Goal: Task Accomplishment & Management: Manage account settings

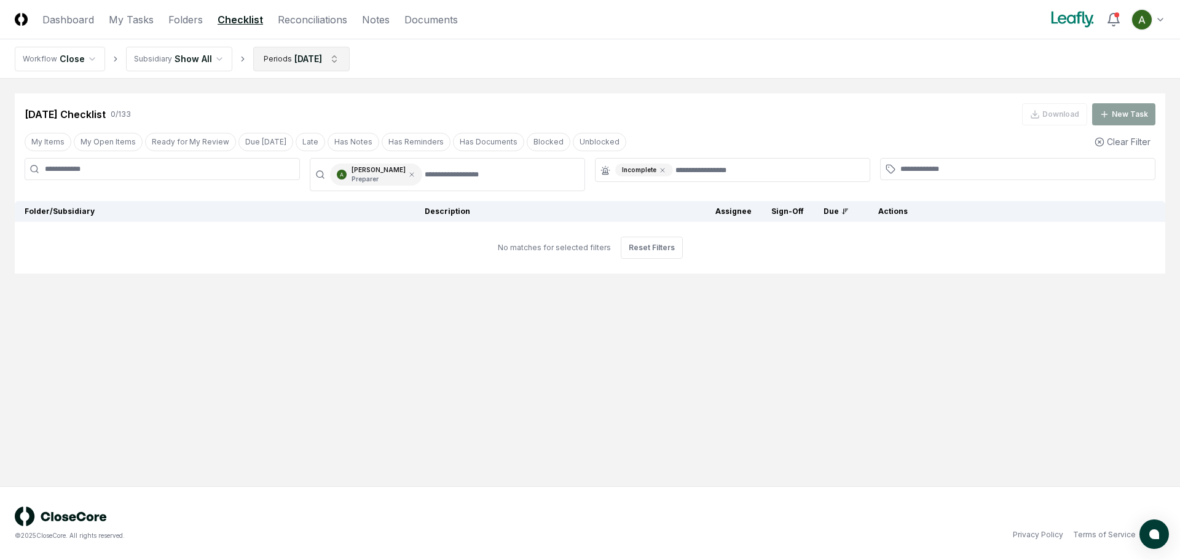
click at [281, 57] on html "CloseCore Dashboard My Tasks Folders Checklist Reconciliations Notes Documents …" at bounding box center [590, 280] width 1180 height 560
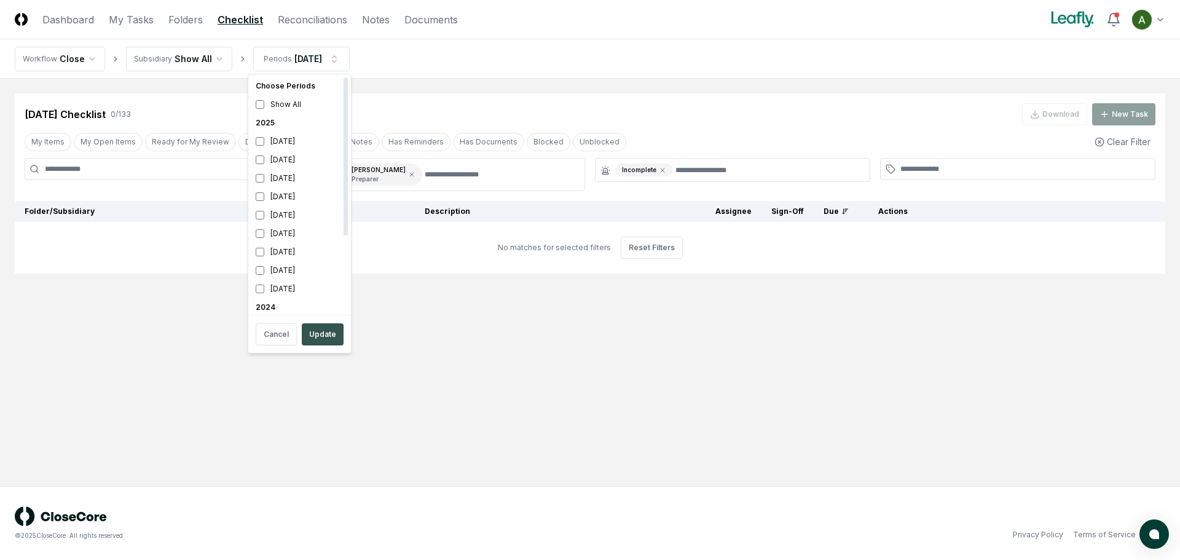
click at [313, 334] on button "Update" at bounding box center [323, 334] width 42 height 22
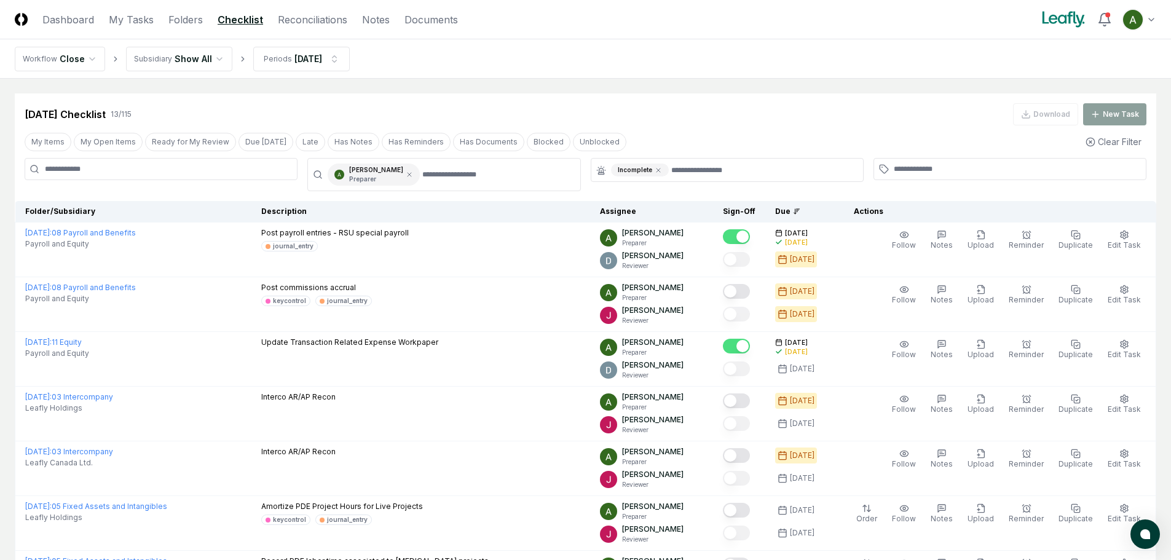
drag, startPoint x: 655, startPoint y: 171, endPoint x: 685, endPoint y: 169, distance: 29.6
click at [656, 171] on icon at bounding box center [658, 170] width 7 height 7
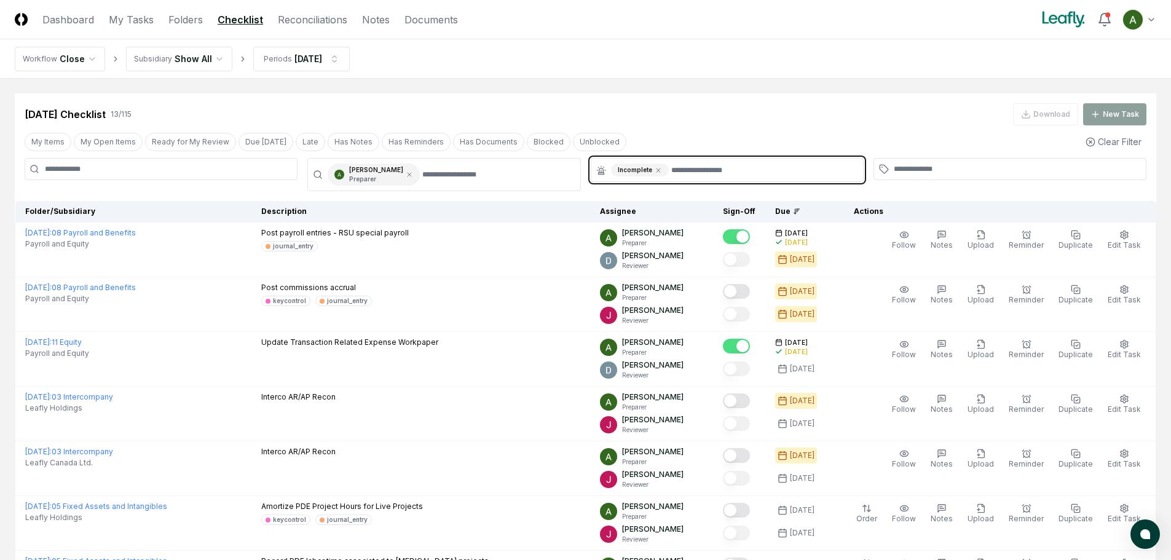
click at [686, 169] on input "text" at bounding box center [763, 169] width 184 height 13
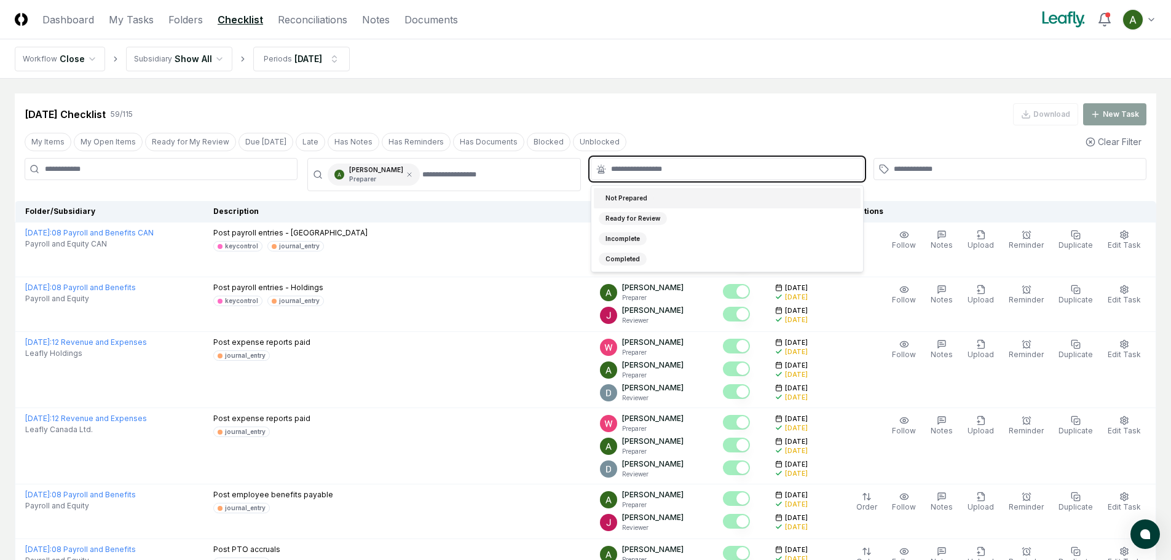
click at [663, 202] on div "Not Prepared" at bounding box center [727, 198] width 267 height 20
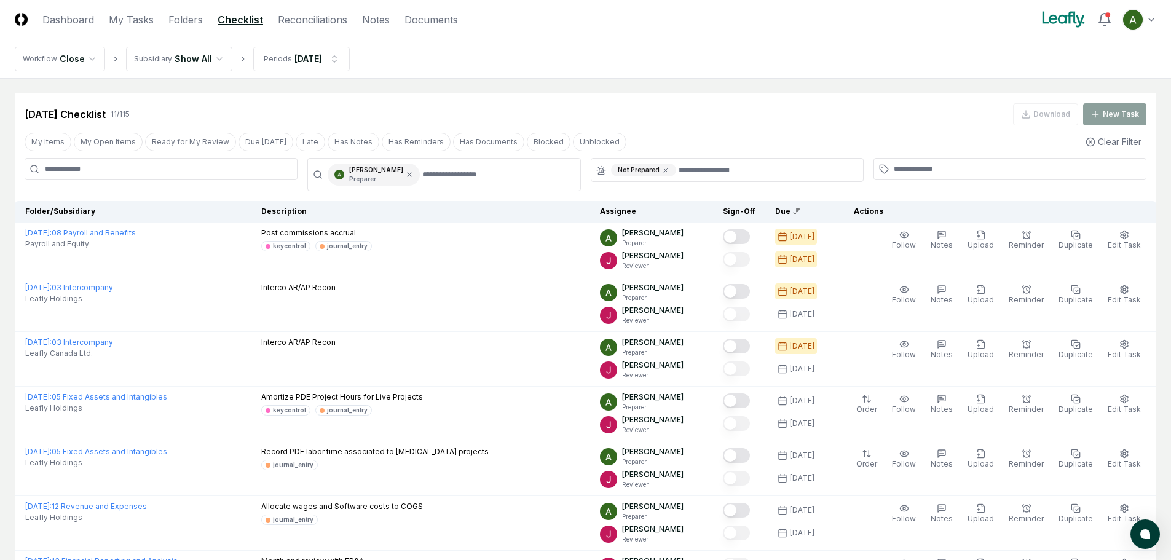
click at [705, 116] on div "[DATE] Checklist 11 / 115 Download New Task" at bounding box center [586, 114] width 1122 height 22
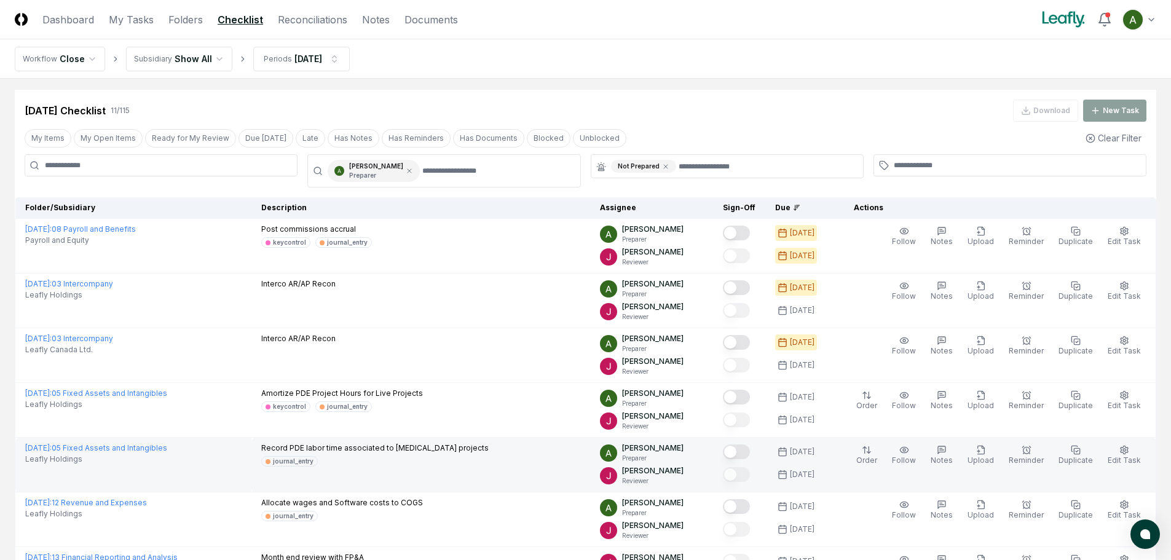
scroll to position [61, 0]
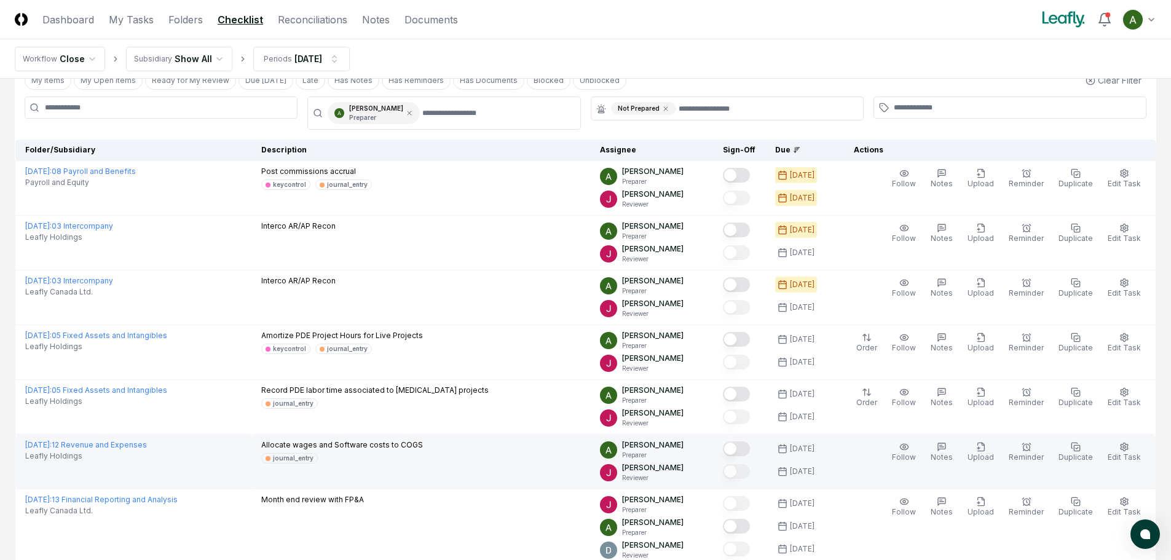
click at [755, 451] on div at bounding box center [739, 449] width 33 height 20
click at [750, 452] on button "Mark complete" at bounding box center [736, 448] width 27 height 15
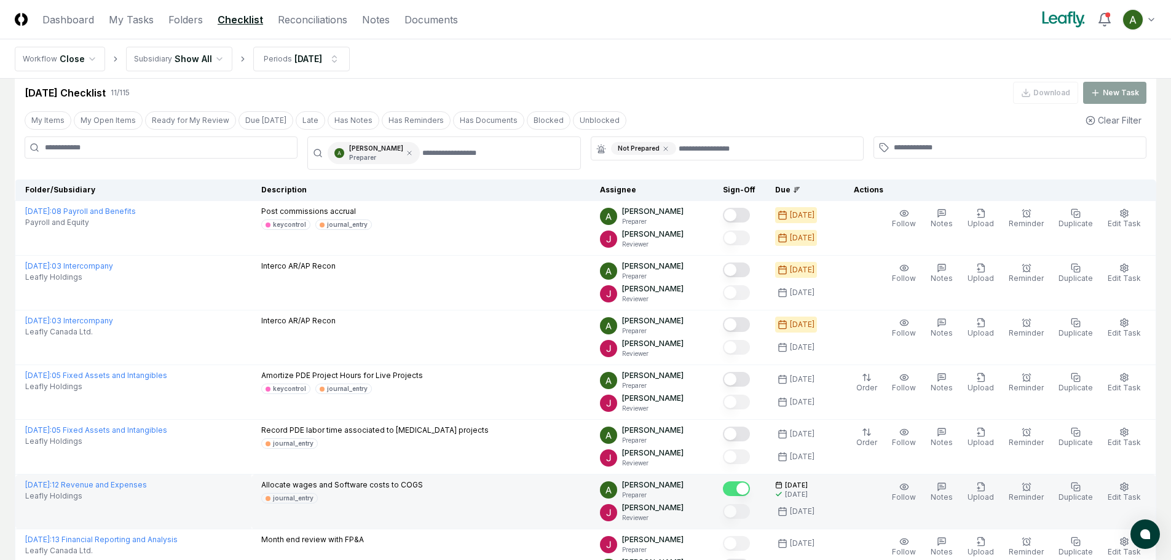
scroll to position [0, 0]
